Goal: Task Accomplishment & Management: Use online tool/utility

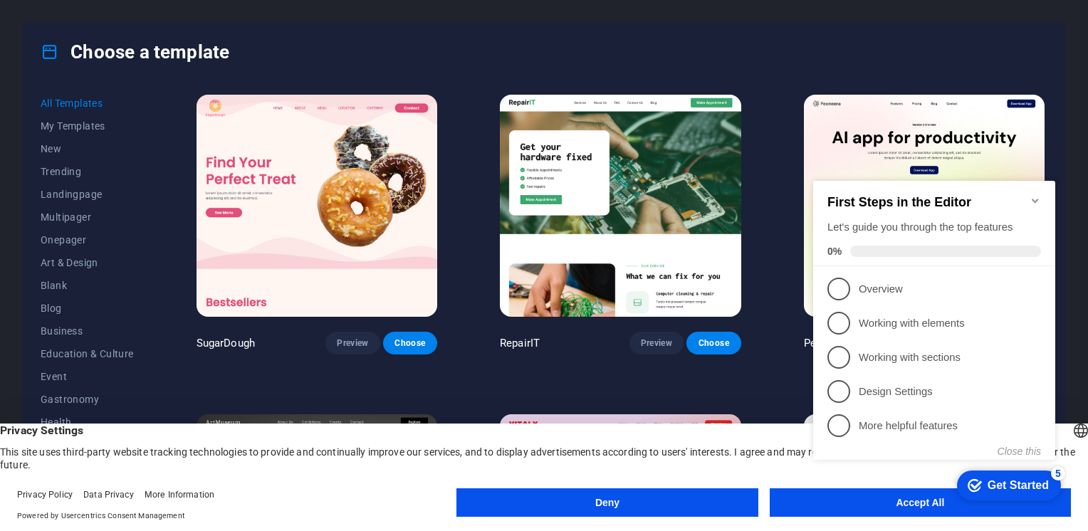
click div "checkmark Get Started 5 First Steps in the Editor Let's guide you through the t…"
click at [1031, 199] on icon "Minimize checklist" at bounding box center [1034, 201] width 6 height 4
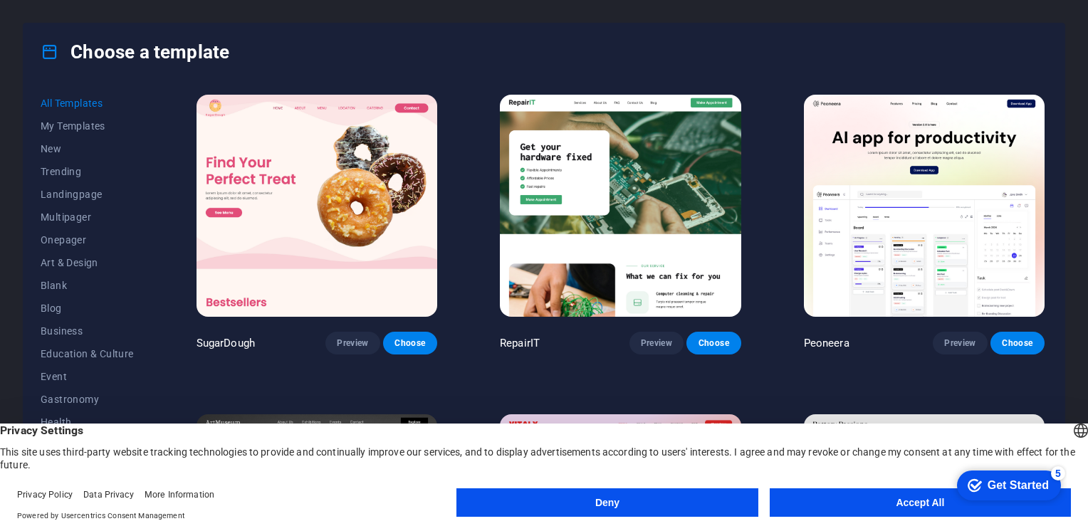
scroll to position [142, 0]
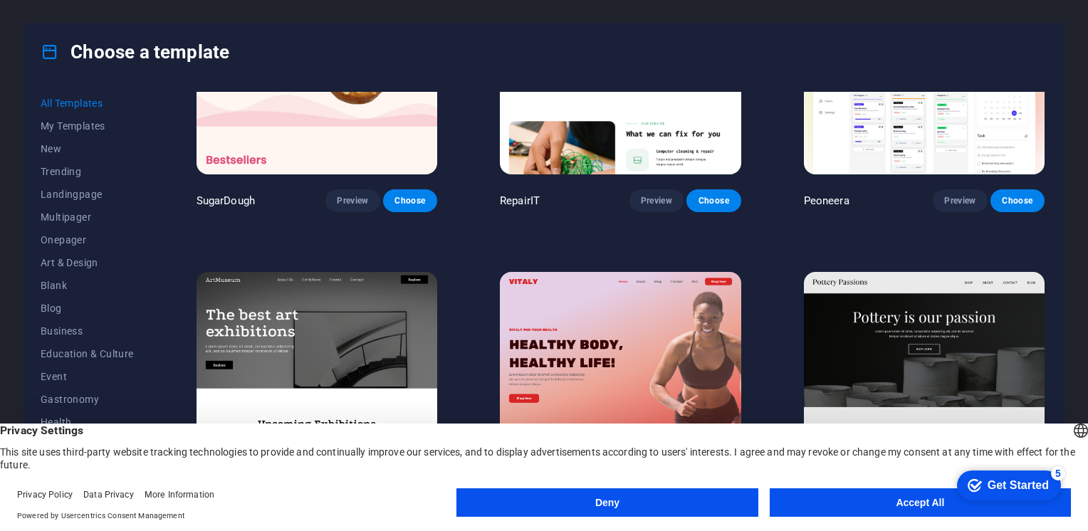
click at [933, 506] on button "Accept All" at bounding box center [920, 502] width 301 height 28
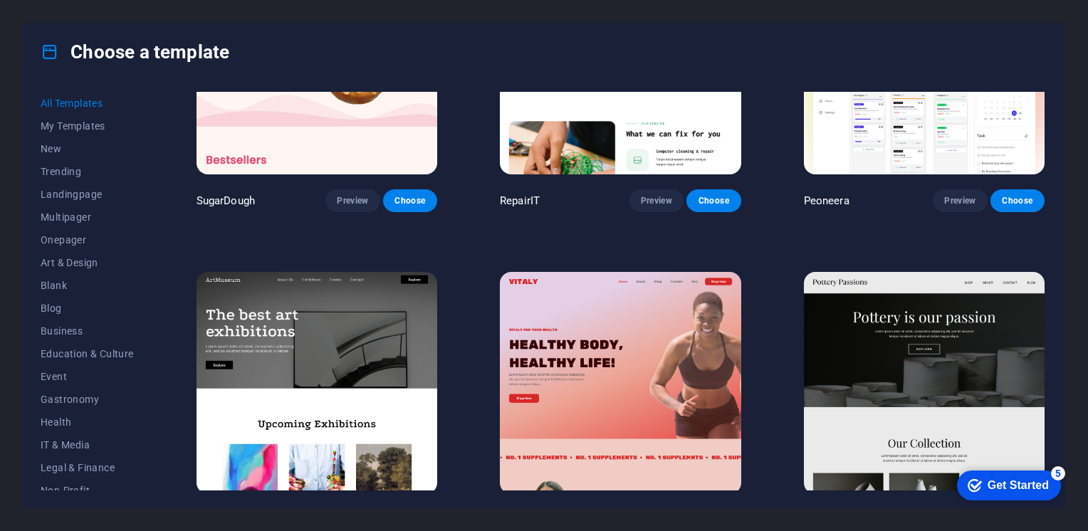
scroll to position [0, 0]
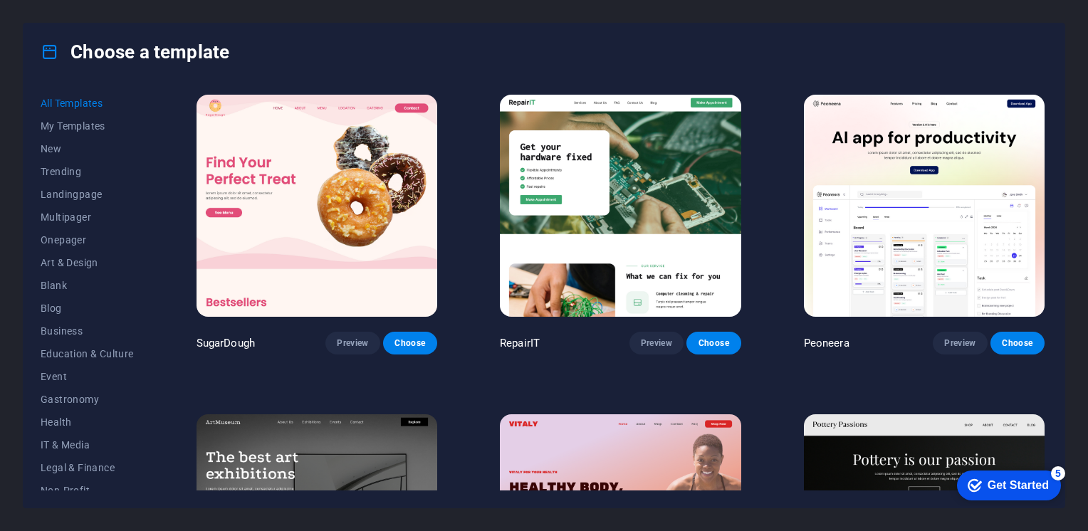
click at [349, 256] on img at bounding box center [316, 206] width 241 height 222
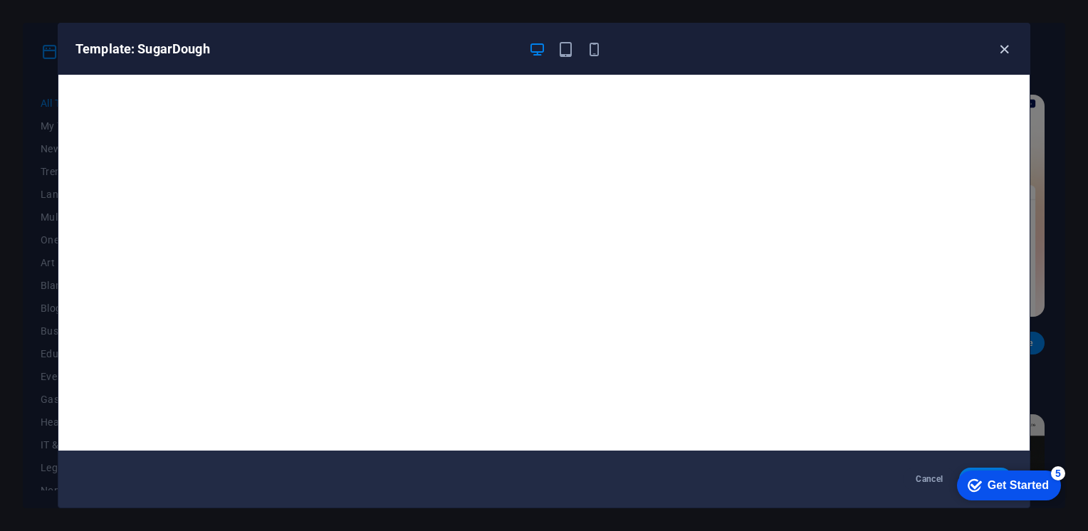
click at [1009, 45] on icon "button" at bounding box center [1004, 49] width 16 height 16
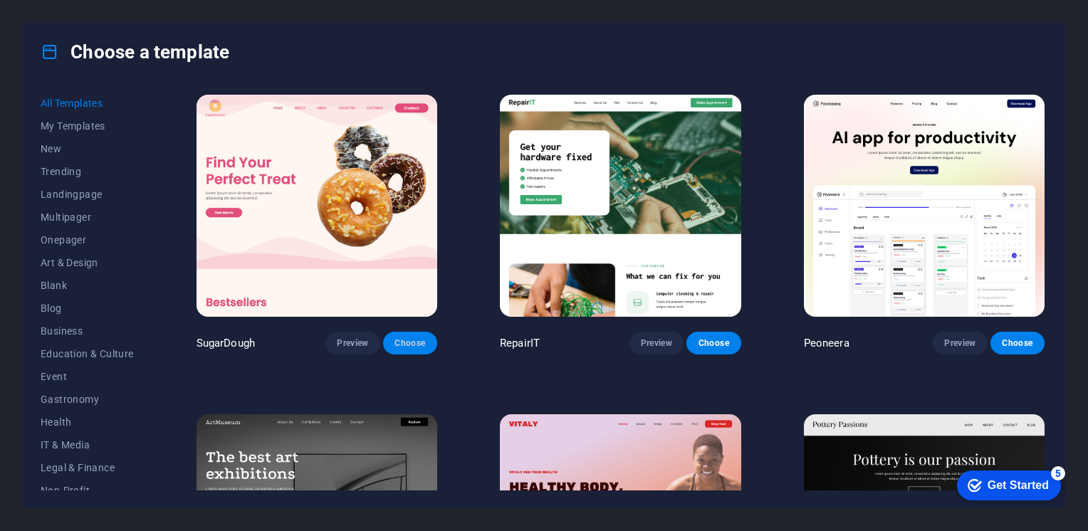
click at [413, 346] on span "Choose" at bounding box center [409, 342] width 31 height 11
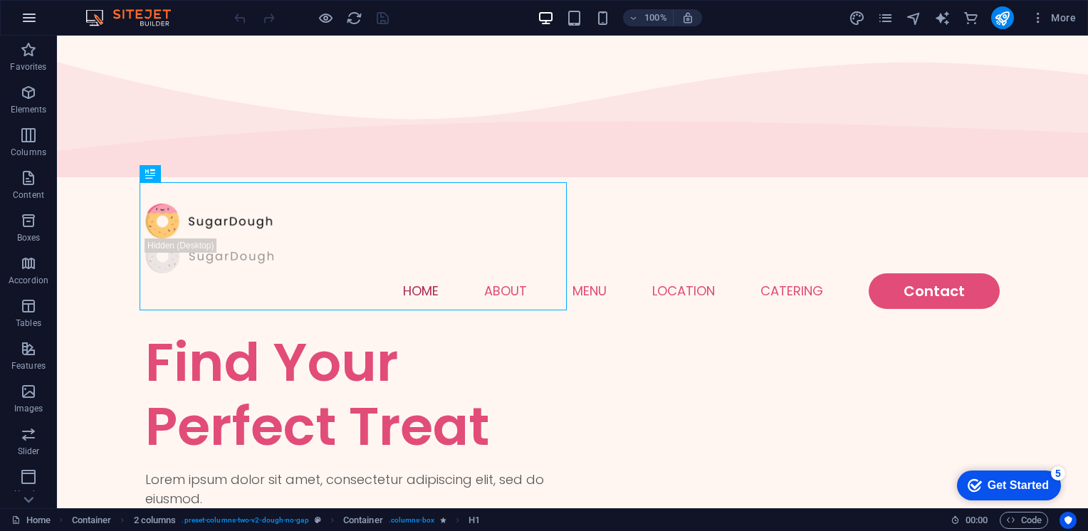
click at [23, 22] on icon "button" at bounding box center [29, 17] width 17 height 17
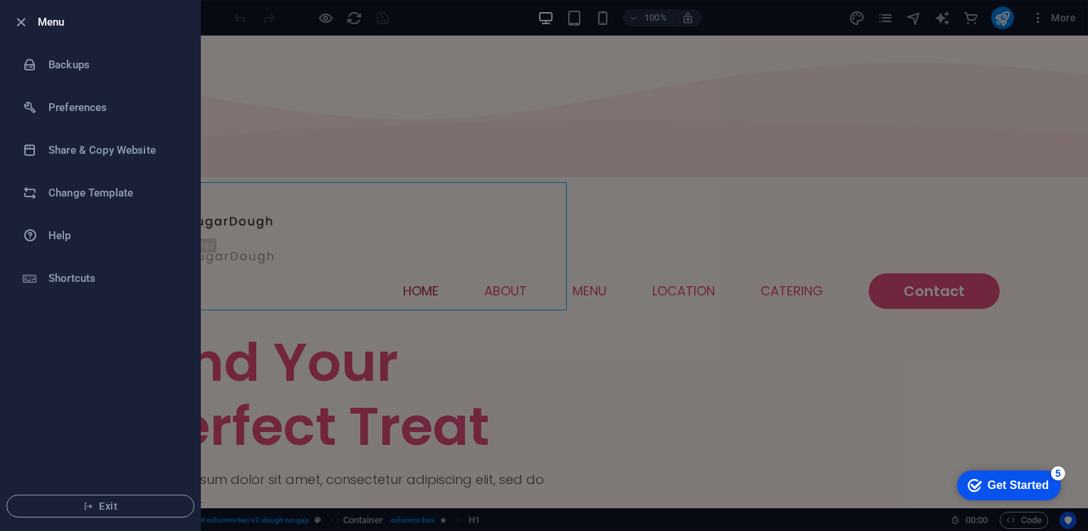
drag, startPoint x: 352, startPoint y: 235, endPoint x: 379, endPoint y: 219, distance: 32.2
click at [352, 235] on div at bounding box center [544, 265] width 1088 height 531
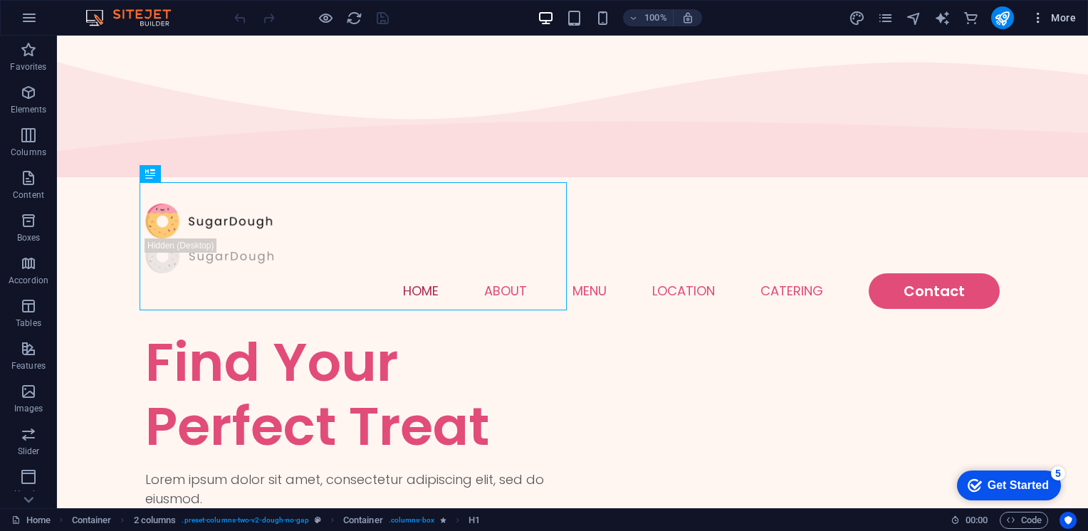
click at [1062, 18] on span "More" at bounding box center [1053, 18] width 45 height 14
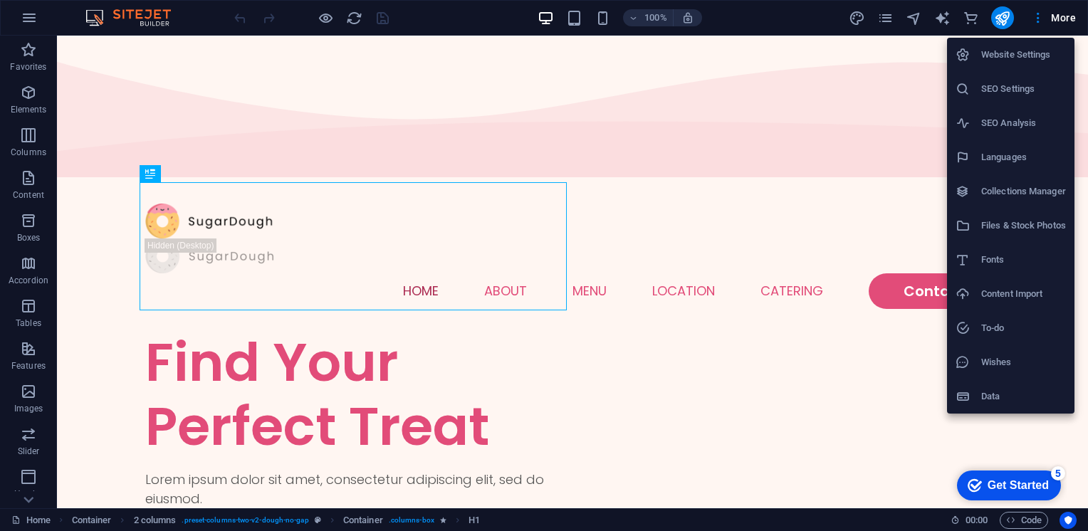
click at [1062, 18] on div at bounding box center [544, 265] width 1088 height 531
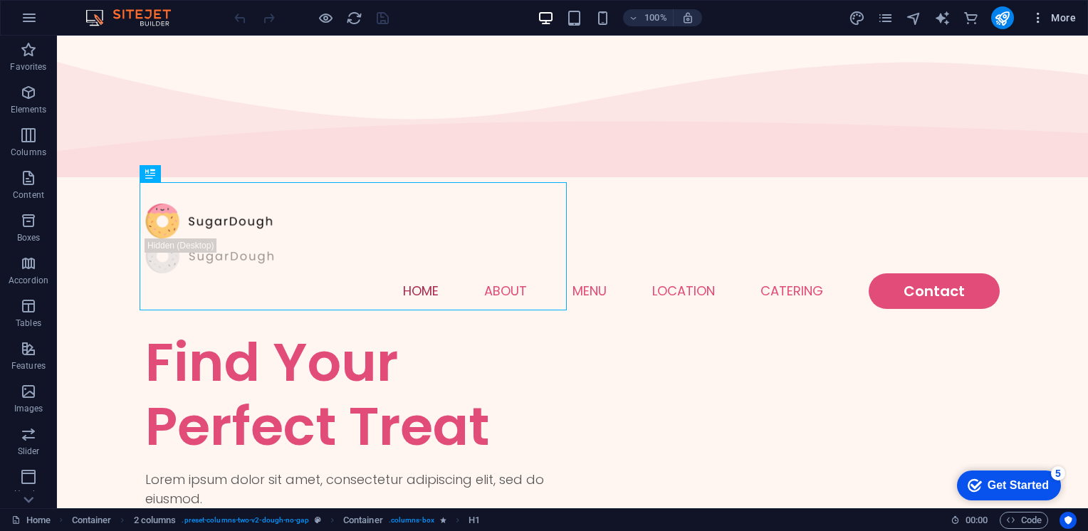
click at [1034, 19] on icon "button" at bounding box center [1038, 18] width 14 height 14
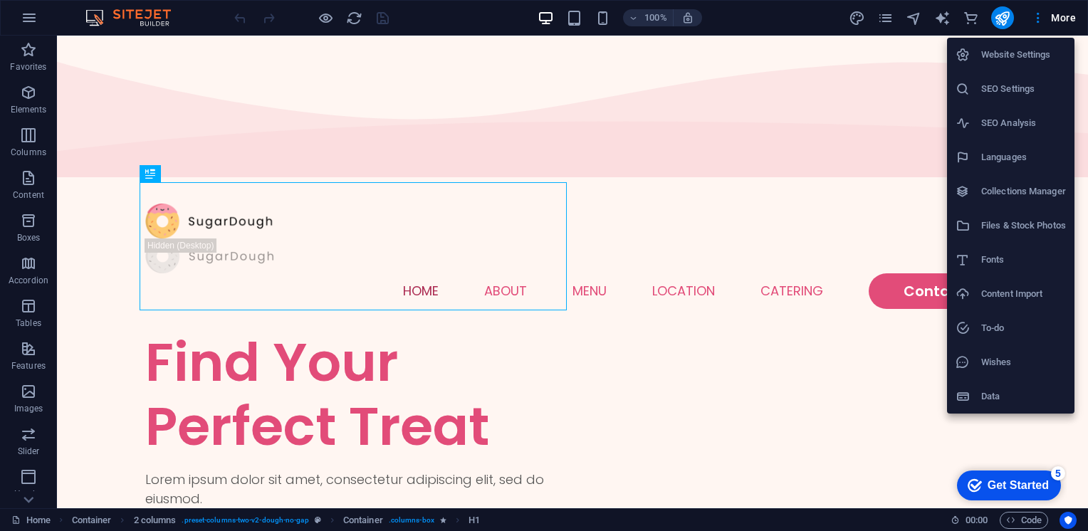
click at [1014, 58] on h6 "Website Settings" at bounding box center [1023, 54] width 85 height 17
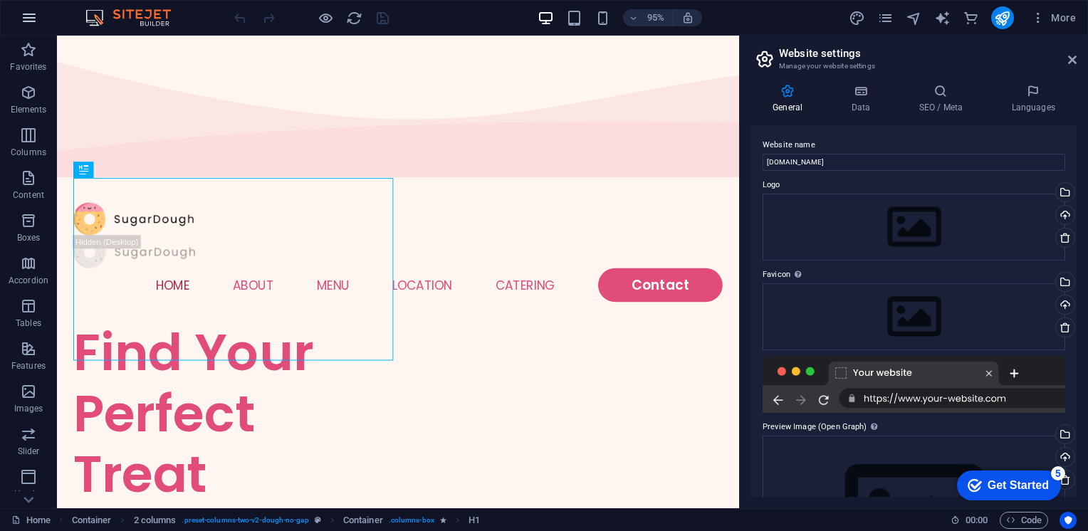
click at [31, 19] on icon "button" at bounding box center [29, 17] width 17 height 17
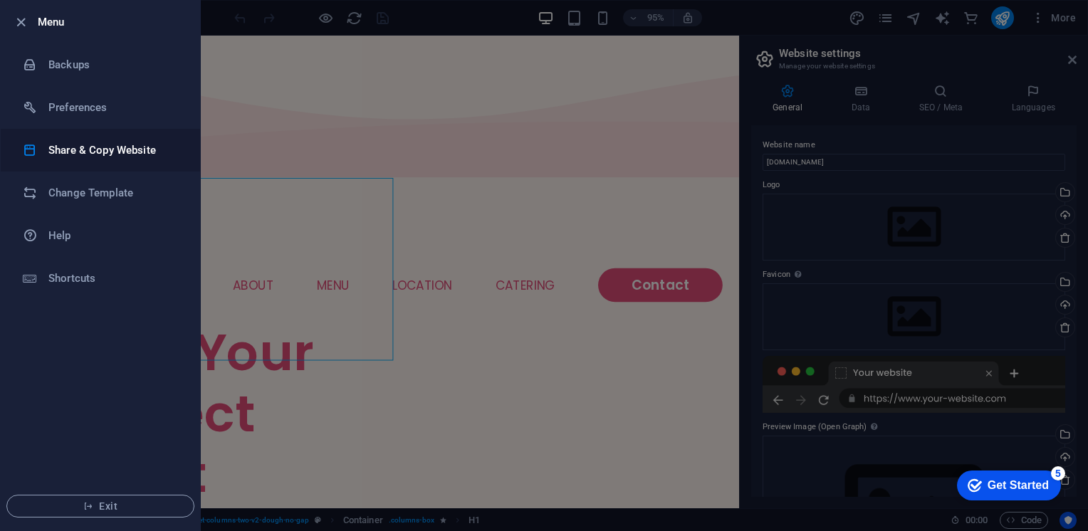
click at [100, 149] on h6 "Share & Copy Website" at bounding box center [114, 150] width 132 height 17
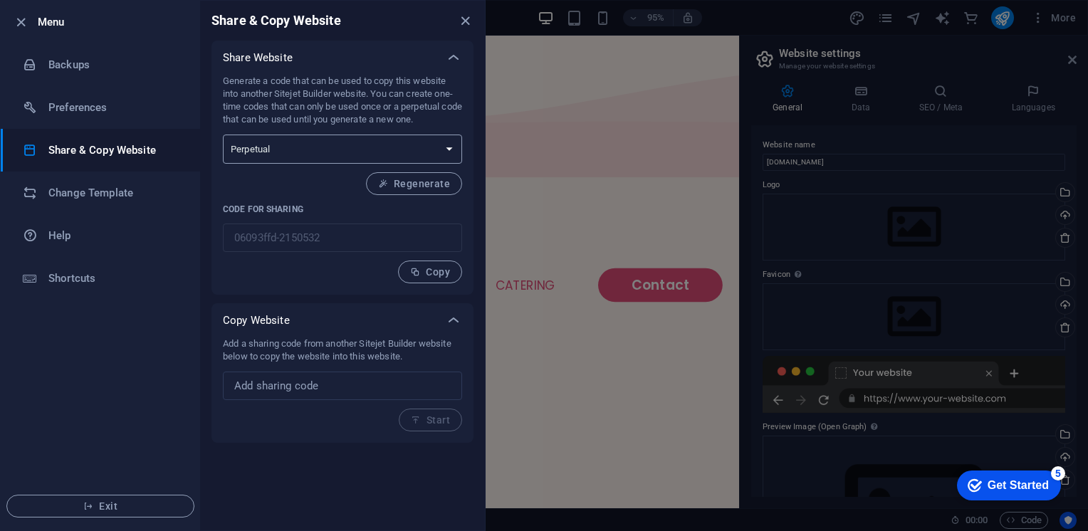
click at [413, 149] on select "One-time Perpetual" at bounding box center [342, 149] width 239 height 29
click at [552, 179] on div at bounding box center [544, 265] width 1088 height 531
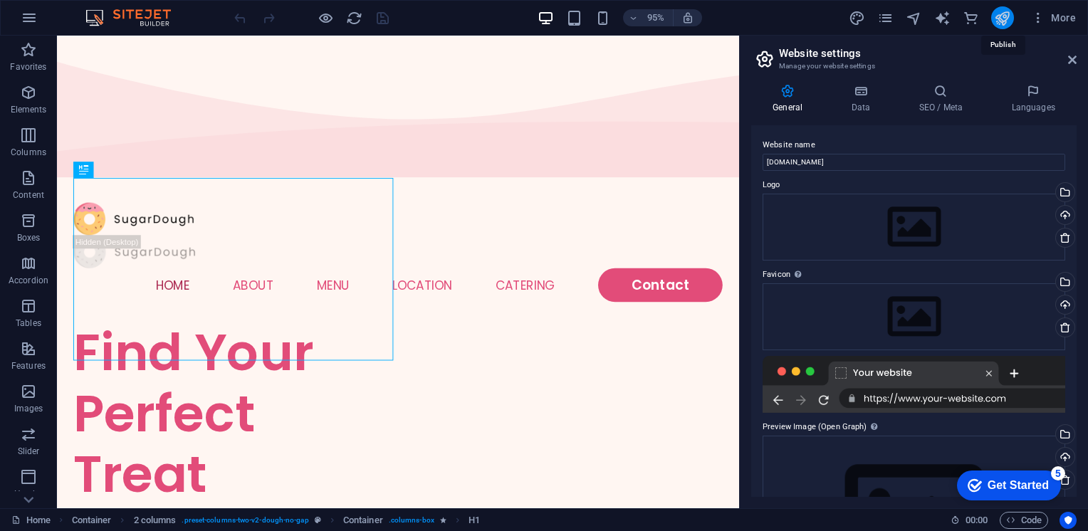
click at [1010, 17] on icon "publish" at bounding box center [1002, 18] width 16 height 16
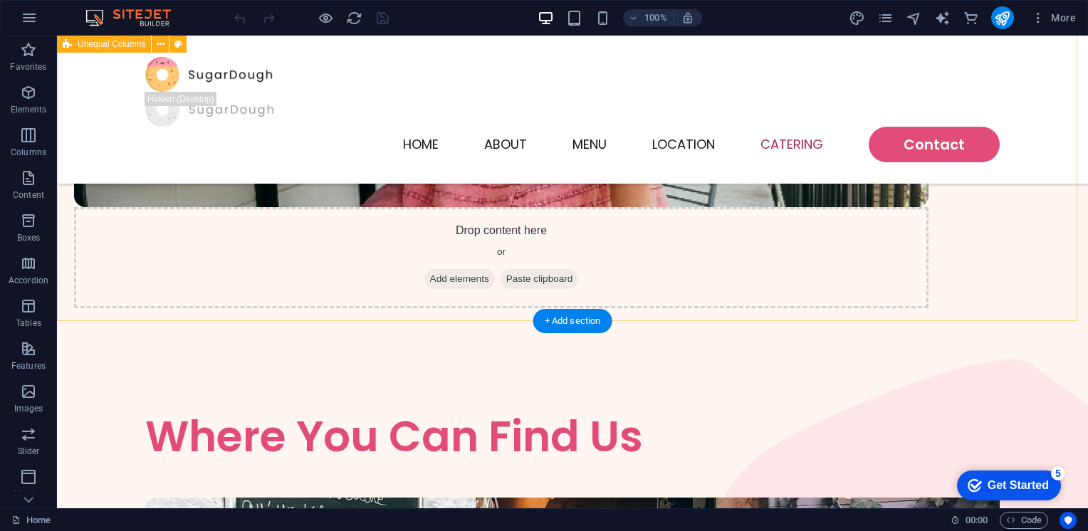
scroll to position [3603, 0]
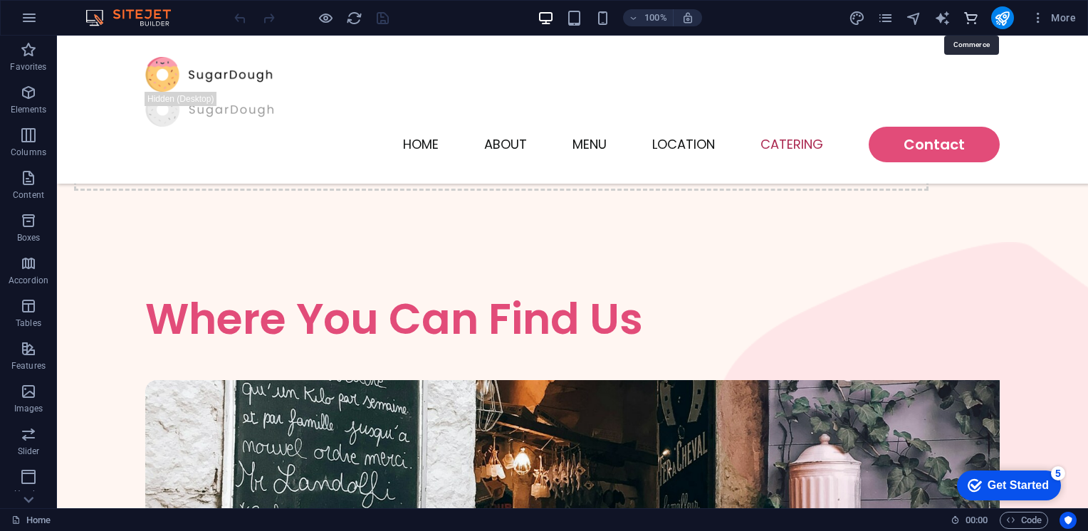
click at [967, 11] on icon "commerce" at bounding box center [970, 18] width 16 height 16
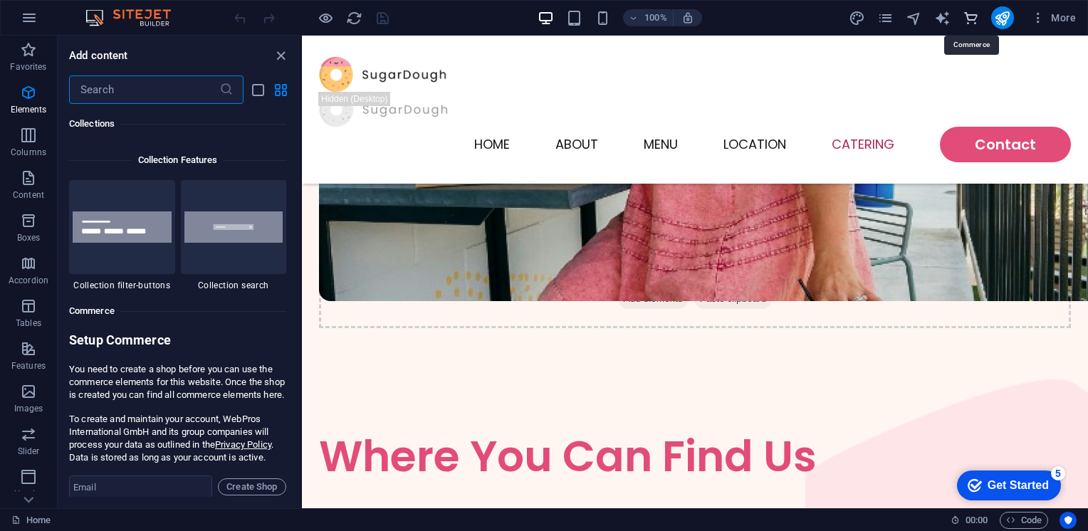
scroll to position [13718, 0]
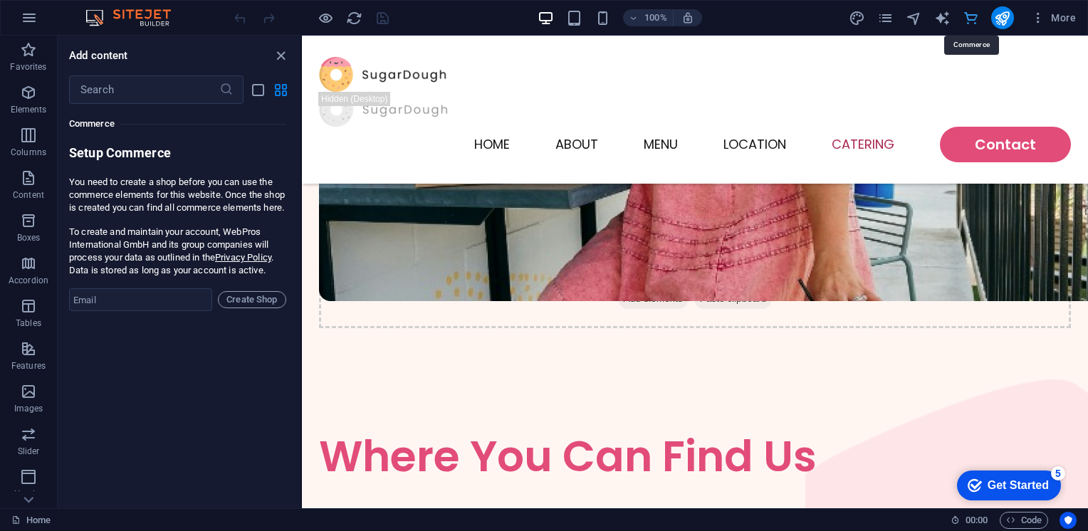
click at [967, 11] on icon "commerce" at bounding box center [970, 18] width 16 height 16
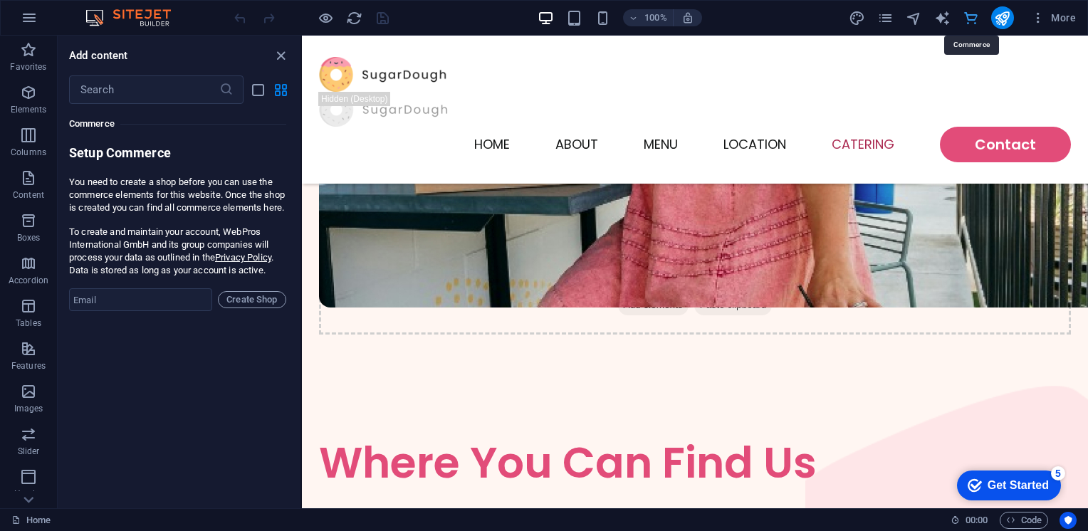
scroll to position [3675, 0]
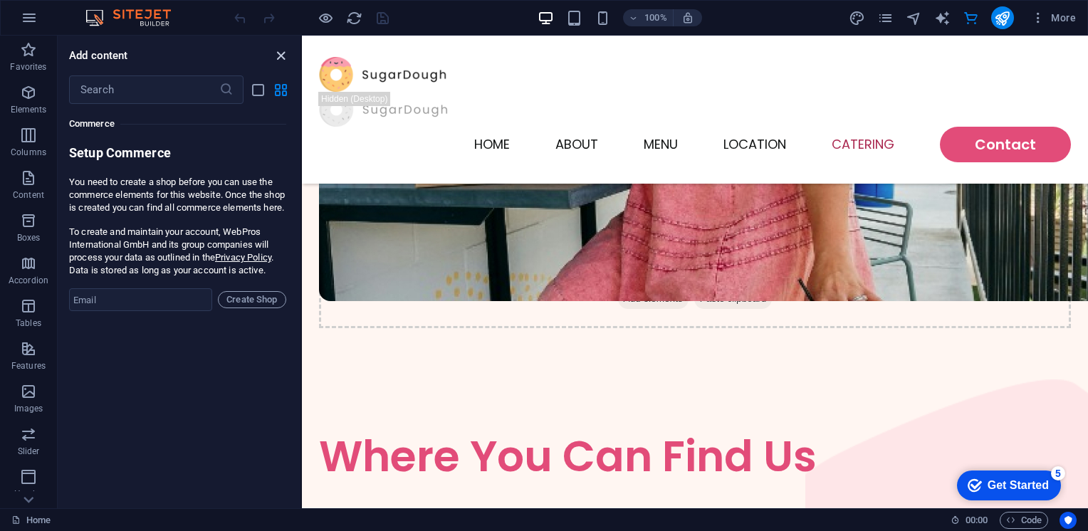
click at [278, 53] on icon "close panel" at bounding box center [281, 56] width 16 height 16
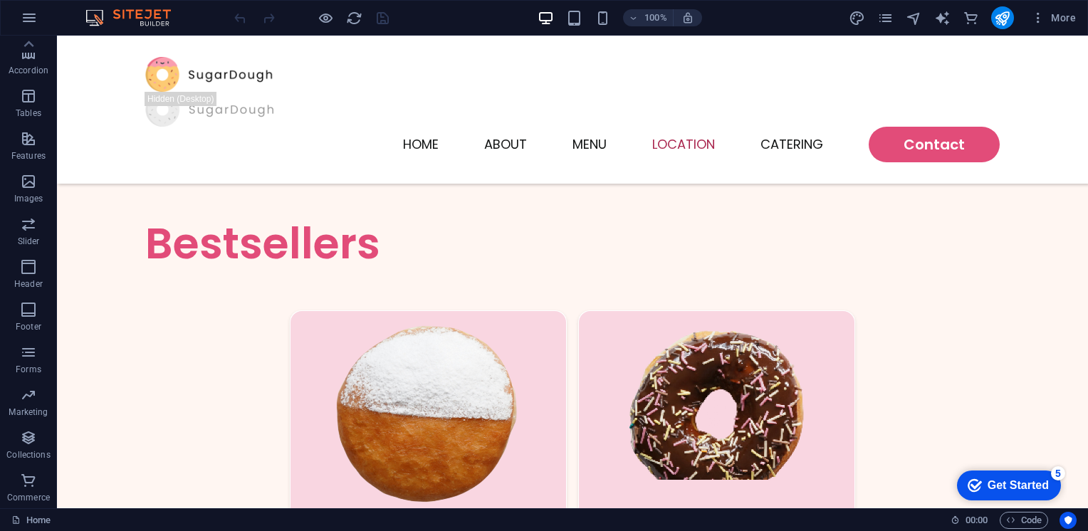
scroll to position [0, 0]
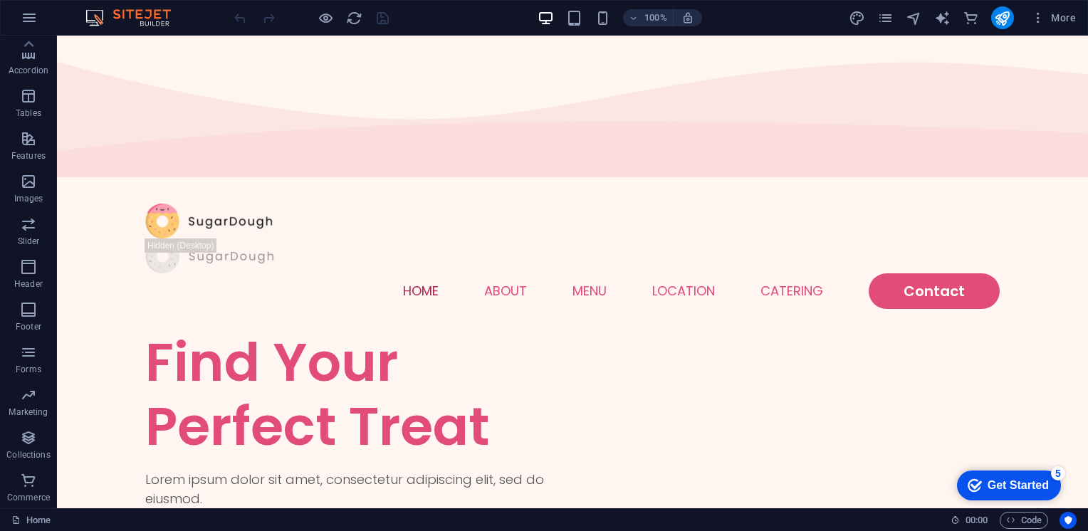
drag, startPoint x: 1087, startPoint y: 463, endPoint x: 1139, endPoint y: 68, distance: 398.5
click at [34, 145] on icon "button" at bounding box center [28, 138] width 17 height 17
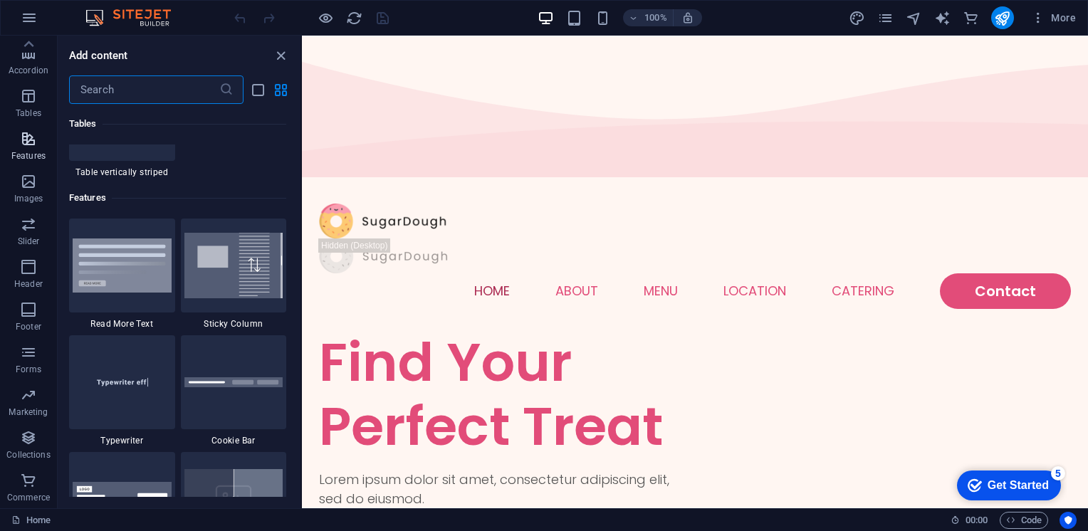
scroll to position [5549, 0]
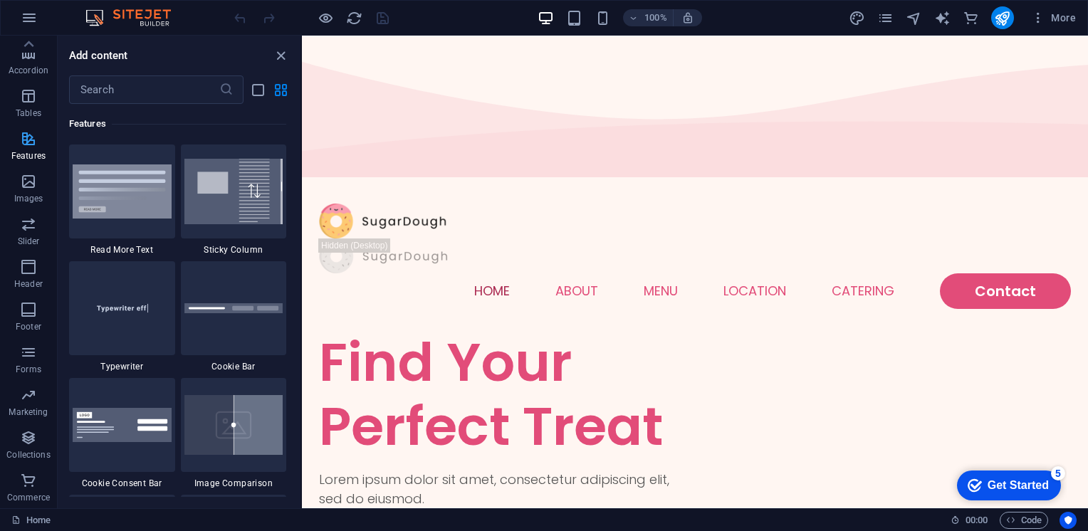
click at [30, 152] on p "Features" at bounding box center [28, 155] width 34 height 11
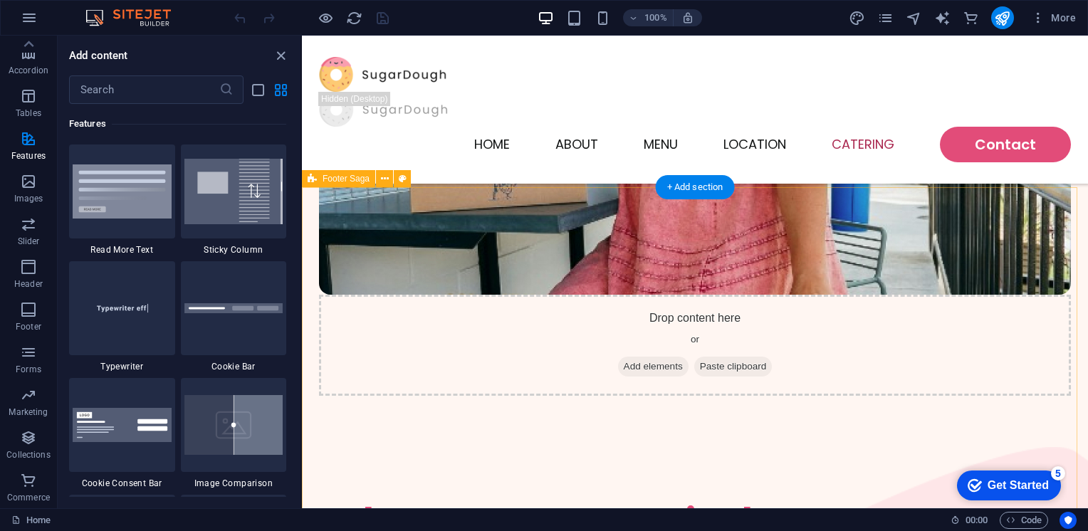
scroll to position [3675, 0]
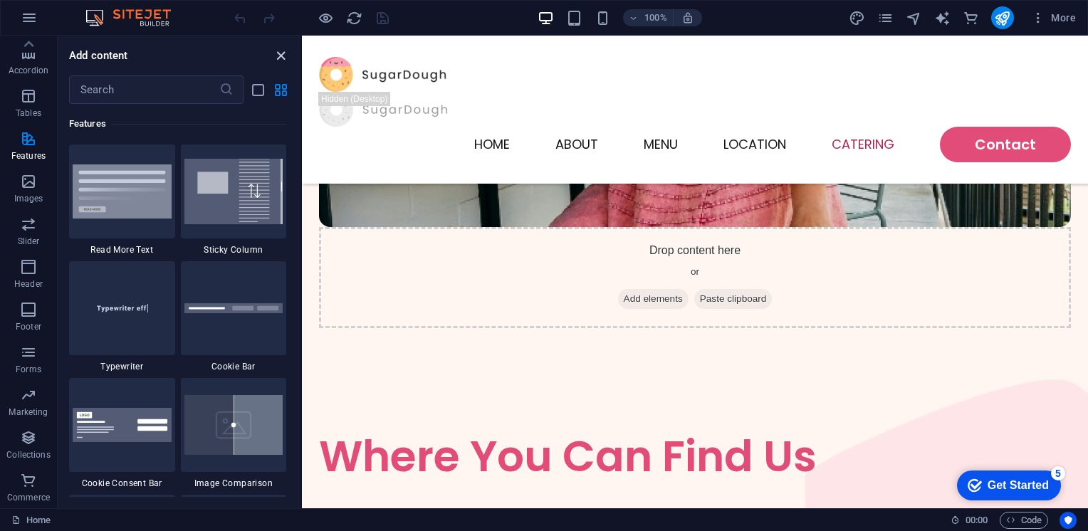
click at [283, 53] on icon "close panel" at bounding box center [281, 56] width 16 height 16
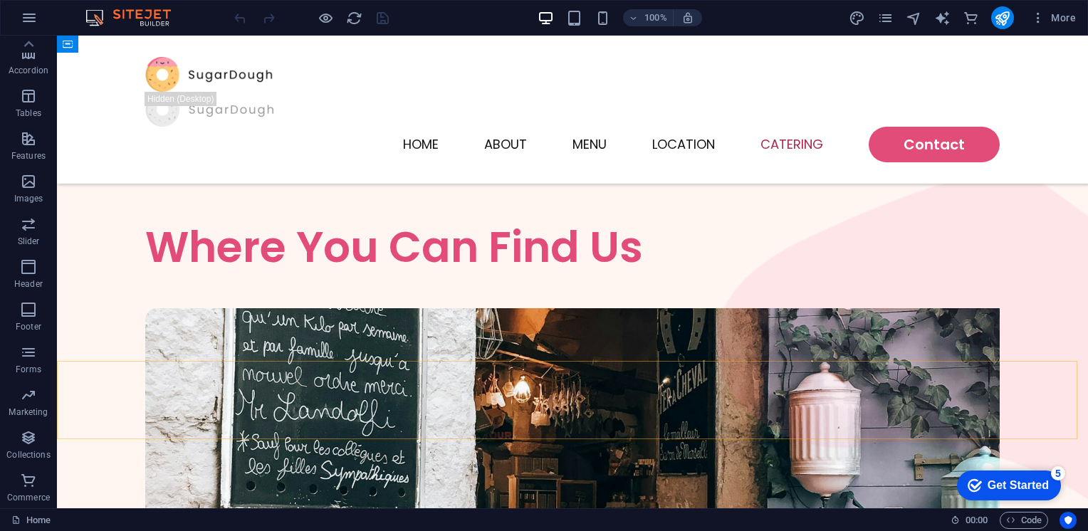
scroll to position [3542, 0]
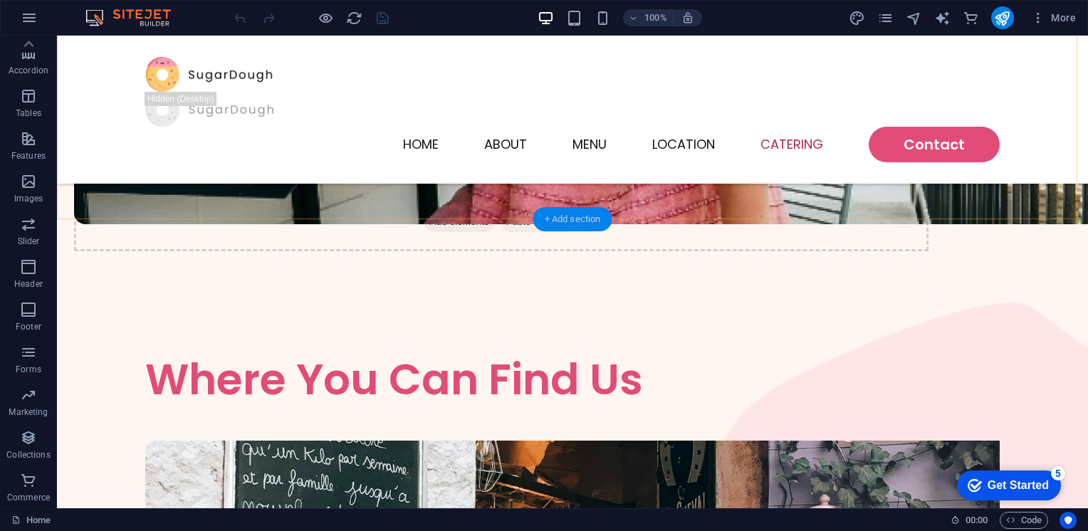
click at [555, 216] on div "+ Add section" at bounding box center [572, 219] width 79 height 24
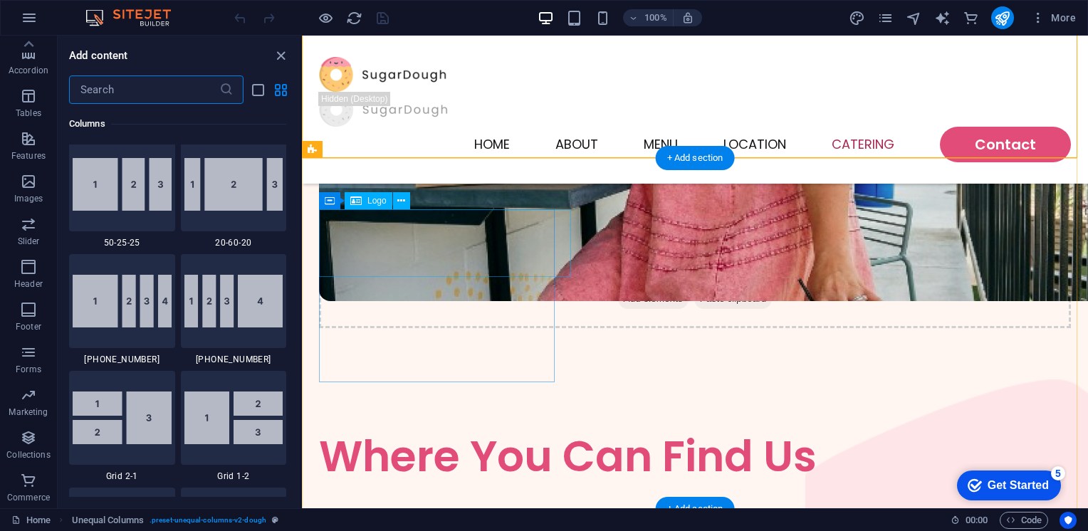
scroll to position [2491, 0]
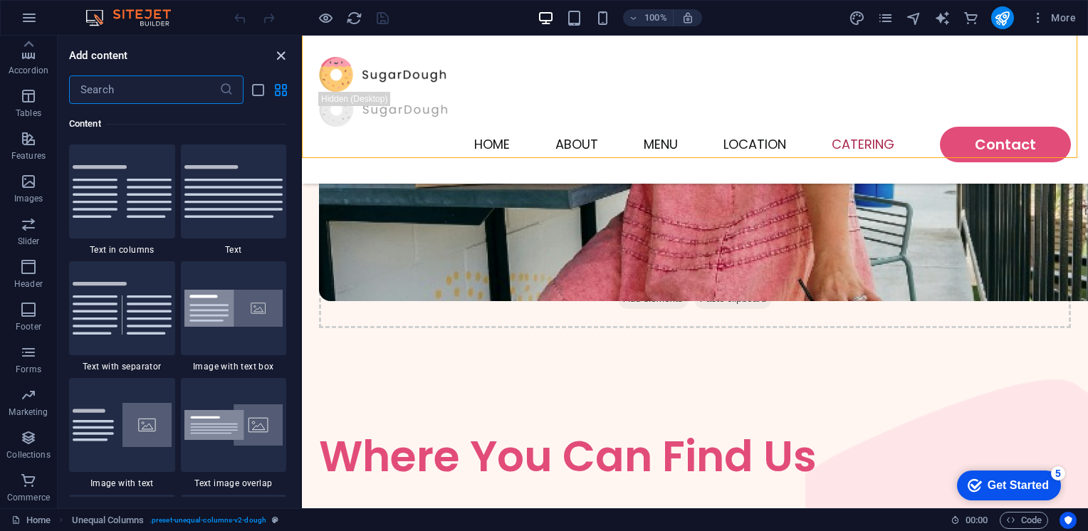
click at [288, 56] on icon "close panel" at bounding box center [281, 56] width 16 height 16
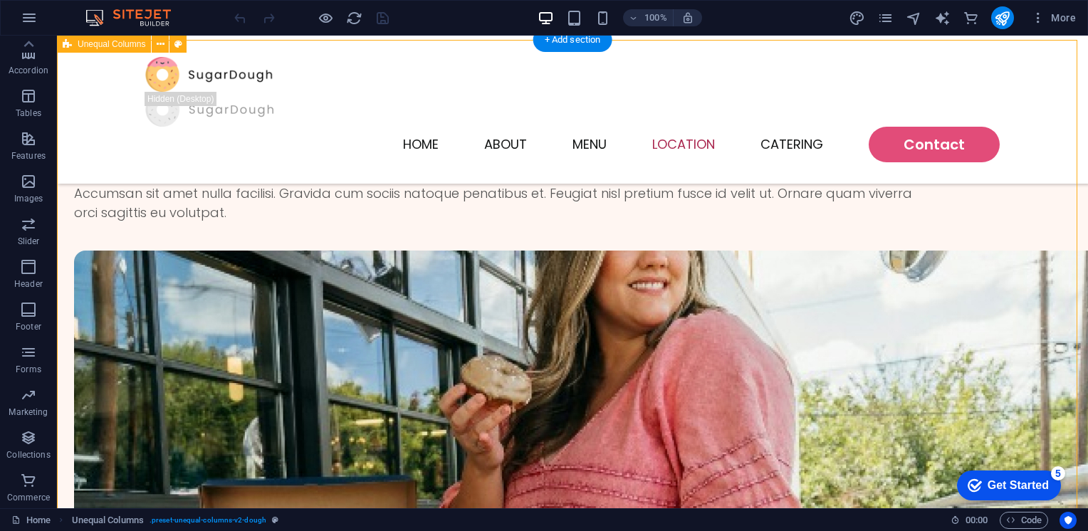
scroll to position [2973, 0]
